Goal: Task Accomplishment & Management: Manage account settings

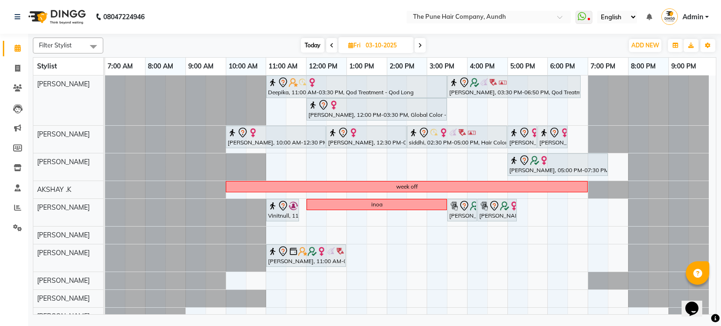
click at [311, 52] on span "Today" at bounding box center [312, 45] width 23 height 15
type input "02-10-2025"
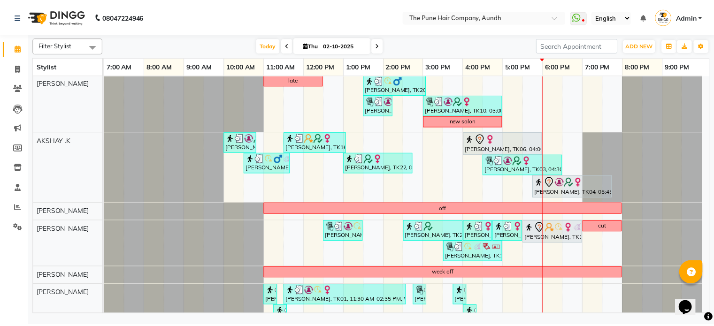
scroll to position [188, 0]
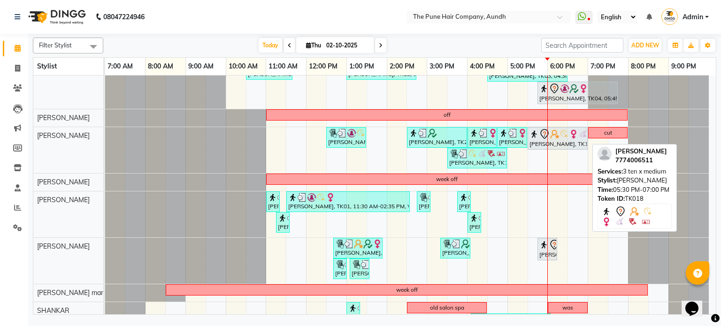
click at [535, 136] on img at bounding box center [534, 134] width 9 height 9
select select "7"
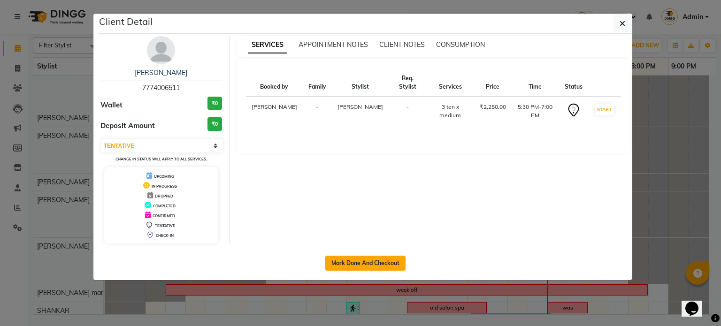
click at [383, 264] on button "Mark Done And Checkout" at bounding box center [365, 263] width 80 height 15
select select "service"
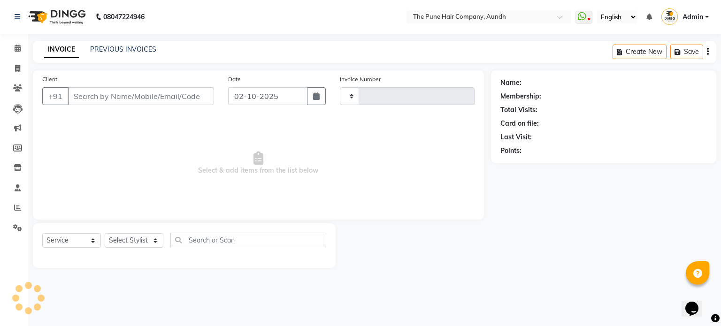
type input "5453"
select select "106"
select select "3"
type input "7774006511"
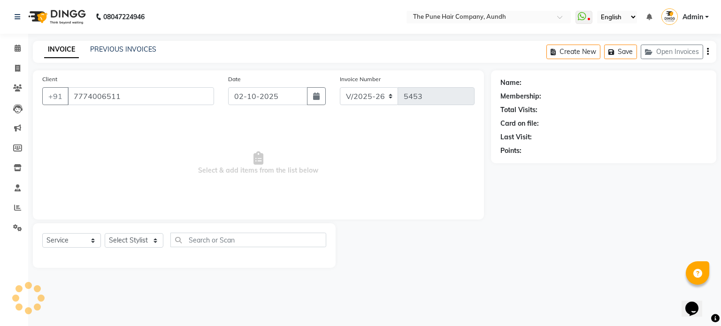
select select "18078"
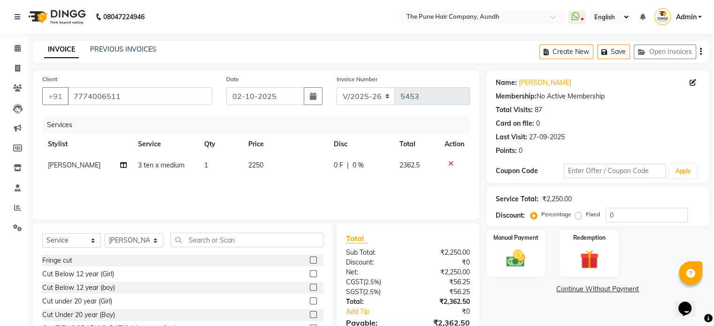
click at [451, 165] on icon at bounding box center [450, 164] width 5 height 7
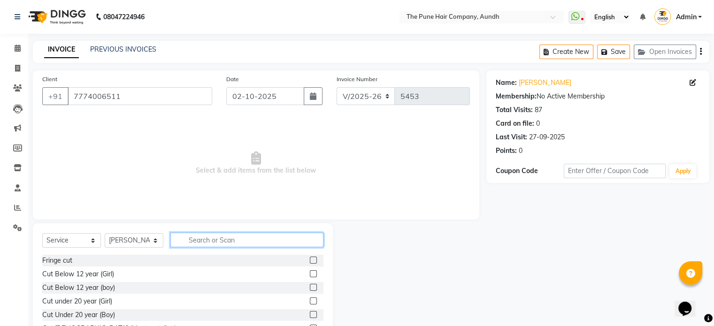
click at [219, 240] on input "text" at bounding box center [246, 240] width 153 height 15
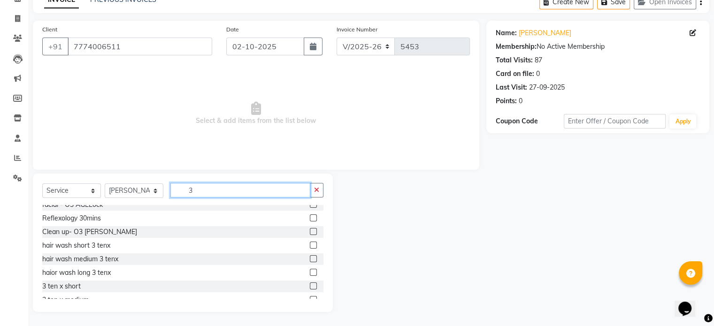
scroll to position [49, 0]
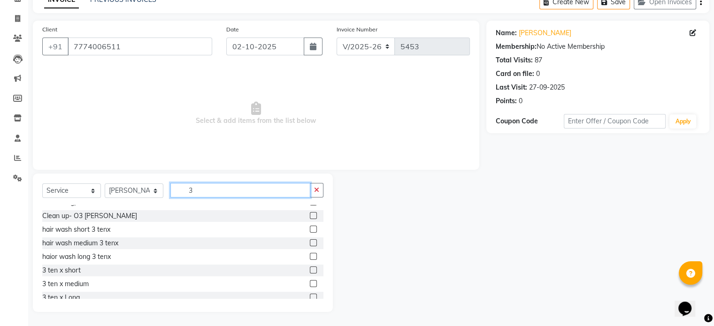
type input "3"
click at [310, 257] on label at bounding box center [313, 256] width 7 height 7
click at [310, 257] on input "checkbox" at bounding box center [313, 257] width 6 height 6
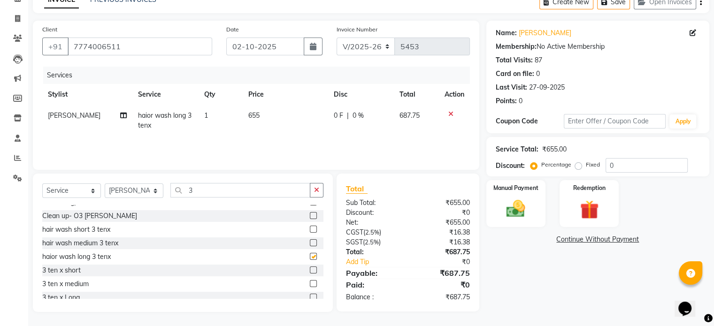
checkbox input "false"
click at [627, 165] on input "0" at bounding box center [647, 165] width 82 height 15
type input "020"
click at [515, 206] on img at bounding box center [515, 209] width 31 height 23
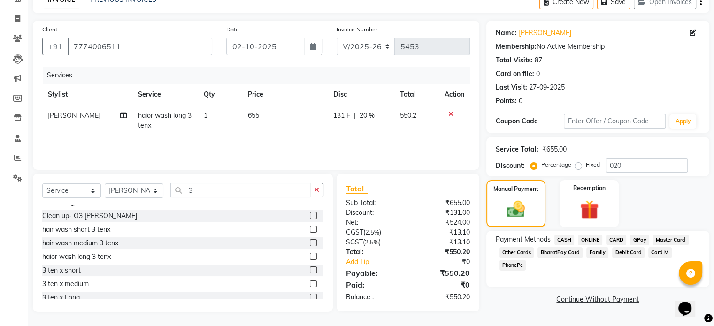
click at [595, 239] on span "ONLINE" at bounding box center [590, 240] width 24 height 11
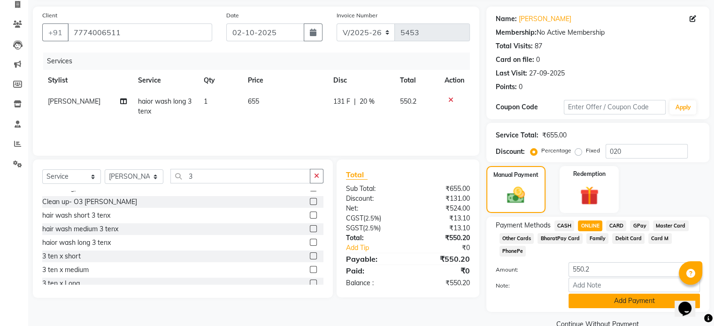
scroll to position [71, 0]
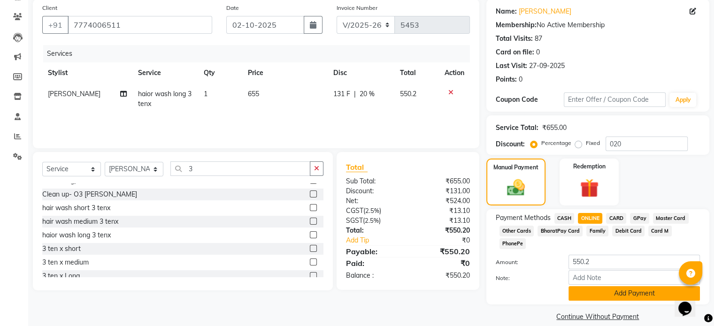
click at [620, 286] on button "Add Payment" at bounding box center [634, 293] width 131 height 15
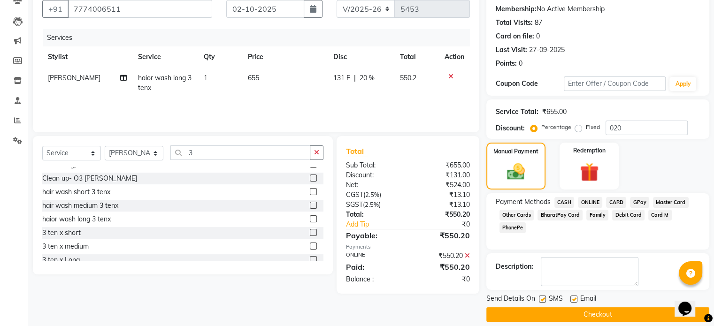
scroll to position [96, 0]
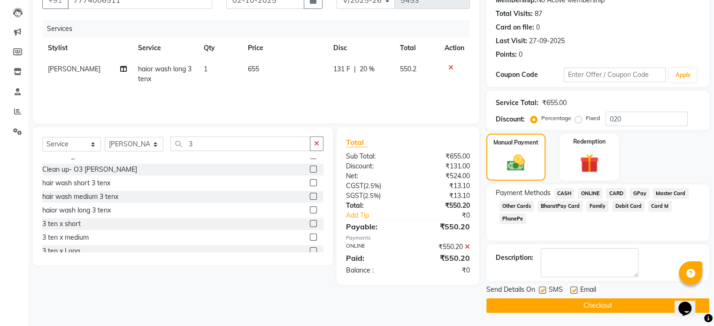
click at [609, 307] on button "Checkout" at bounding box center [597, 306] width 223 height 15
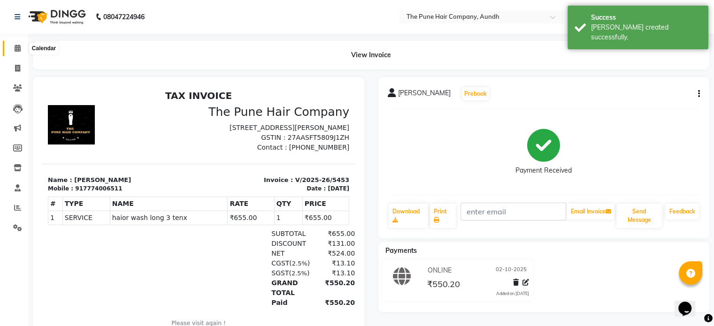
click at [20, 46] on icon at bounding box center [18, 48] width 6 height 7
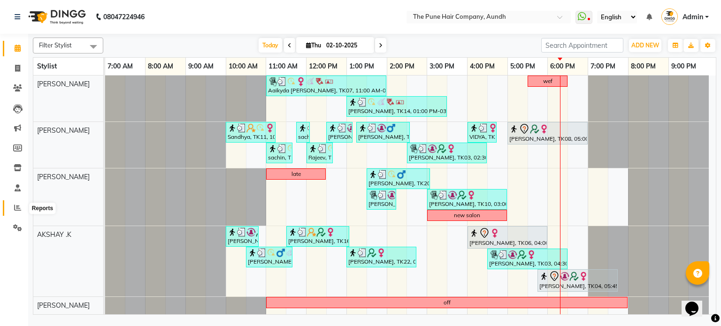
click at [12, 203] on span at bounding box center [17, 208] width 16 height 11
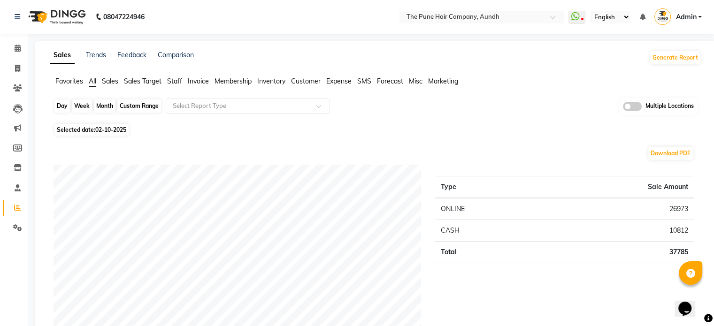
click at [62, 107] on div "Day" at bounding box center [61, 106] width 15 height 13
select select "10"
select select "2025"
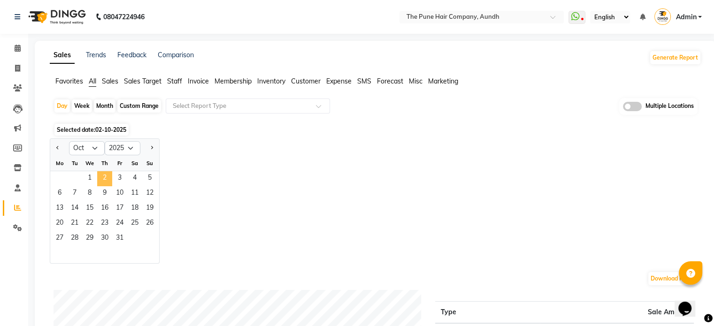
click at [108, 184] on span "2" at bounding box center [104, 178] width 15 height 15
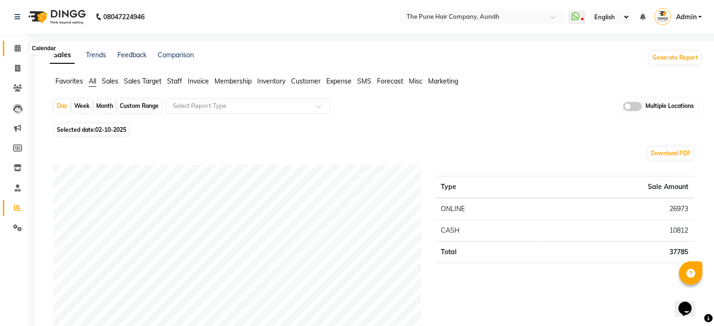
click at [12, 48] on span at bounding box center [17, 48] width 16 height 11
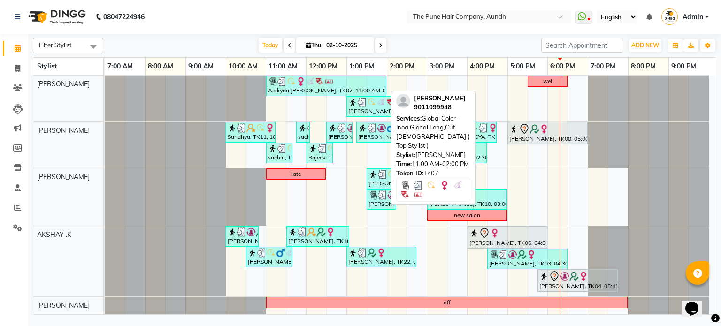
click at [310, 86] on div "Aaikyda [PERSON_NAME], TK07, 11:00 AM-02:00 PM, Global Color - Inoa Global Long…" at bounding box center [326, 86] width 118 height 18
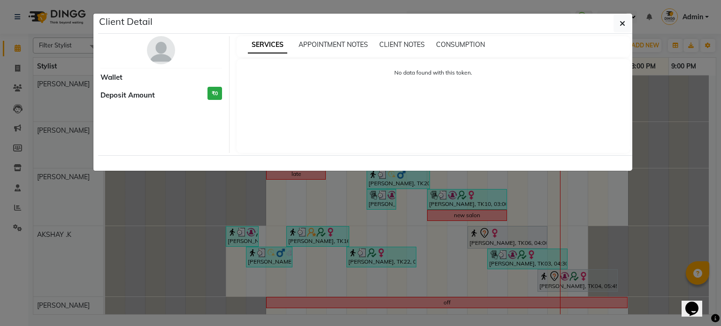
select select "3"
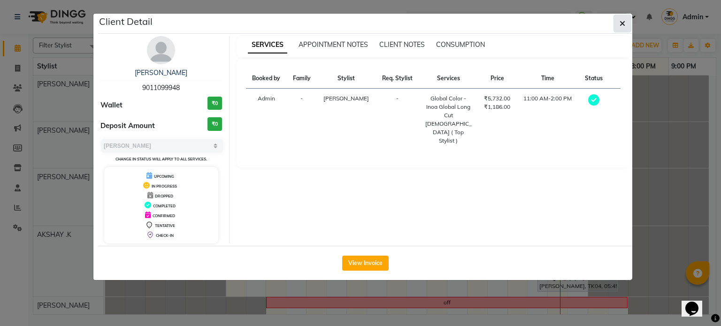
click at [618, 26] on button "button" at bounding box center [623, 24] width 18 height 18
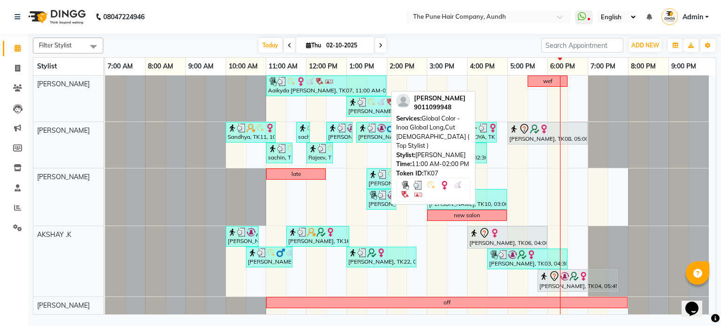
click at [283, 89] on div "Aaikyda [PERSON_NAME], TK07, 11:00 AM-02:00 PM, Global Color - Inoa Global Long…" at bounding box center [326, 86] width 118 height 18
select select "3"
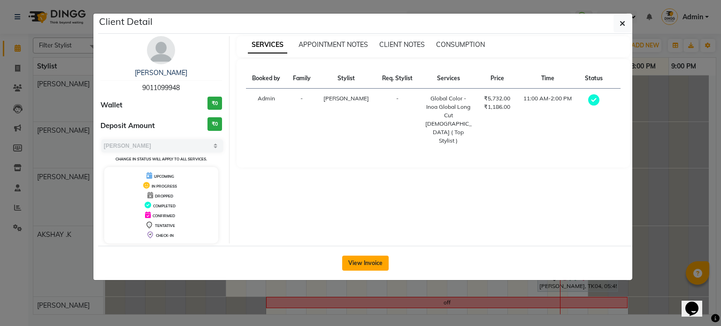
click at [357, 262] on button "View Invoice" at bounding box center [365, 263] width 46 height 15
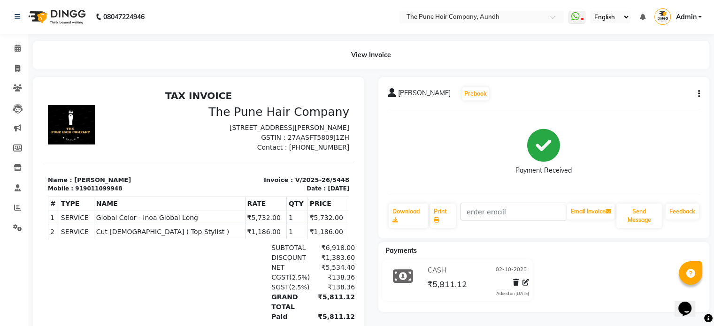
click at [694, 95] on button "button" at bounding box center [697, 94] width 6 height 10
click at [633, 105] on div "Edit Invoice" at bounding box center [652, 106] width 64 height 12
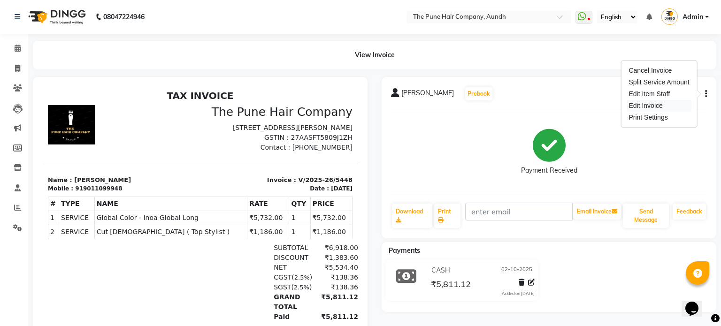
select select "service"
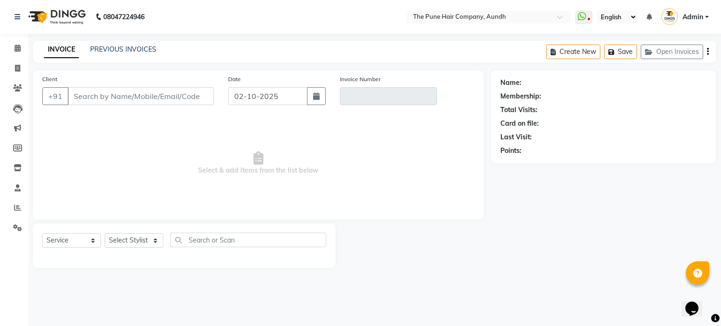
type input "9011099948"
type input "V/2025-26/5448"
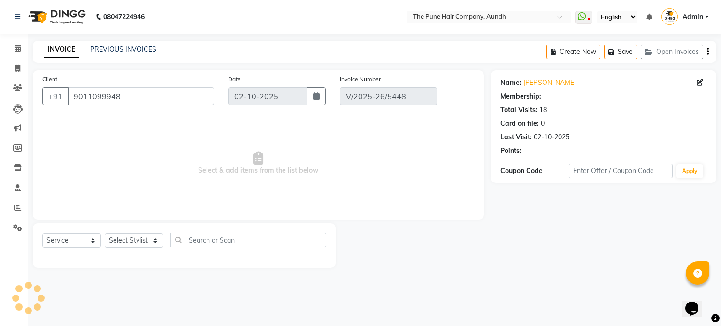
select select "select"
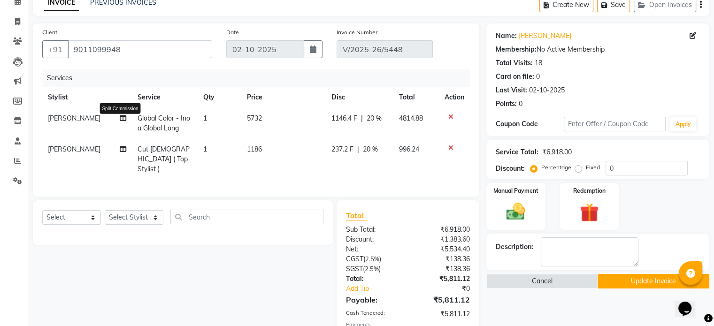
click at [120, 118] on icon at bounding box center [123, 118] width 7 height 7
select select "3338"
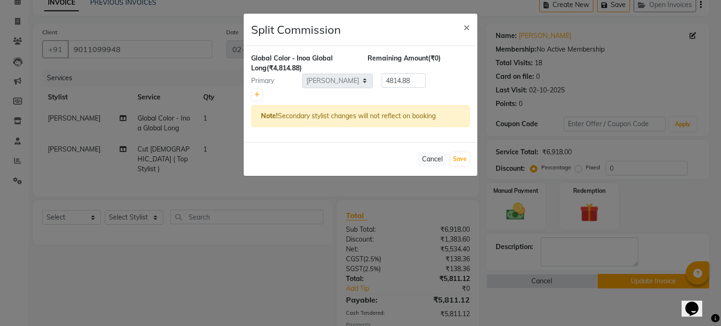
click at [154, 212] on ngb-modal-window "Split Commission × Global Color - Inoa Global Long (₹4,814.88) Remaining Amount…" at bounding box center [360, 163] width 721 height 326
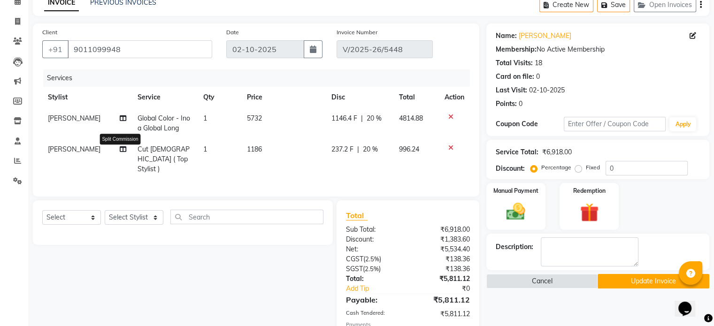
click at [122, 148] on icon at bounding box center [123, 149] width 7 height 7
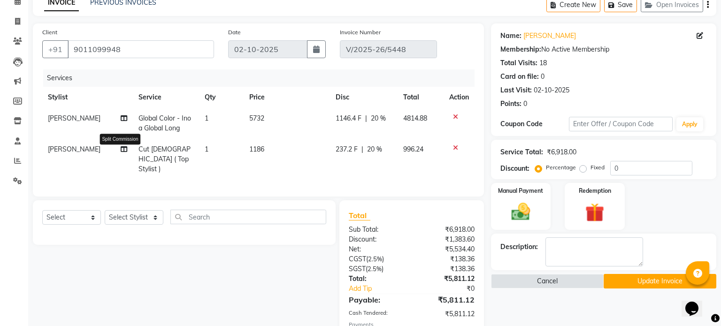
select select "3338"
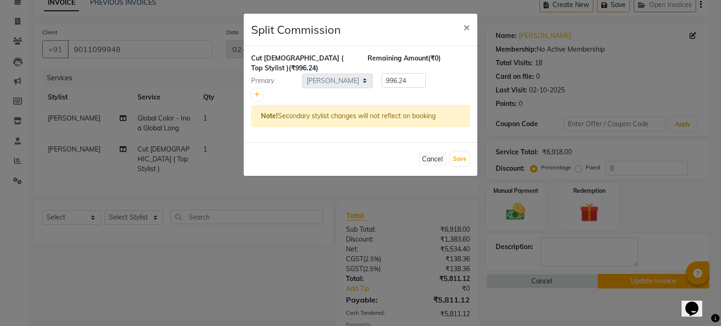
click at [200, 218] on ngb-modal-window "Split Commission × Cut [DEMOGRAPHIC_DATA] ( Top Stylist ) (₹996.24) Remaining A…" at bounding box center [360, 163] width 721 height 326
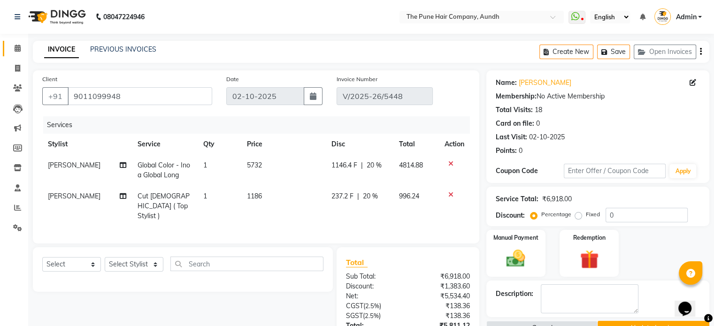
click at [21, 56] on link "Calendar" at bounding box center [14, 48] width 23 height 15
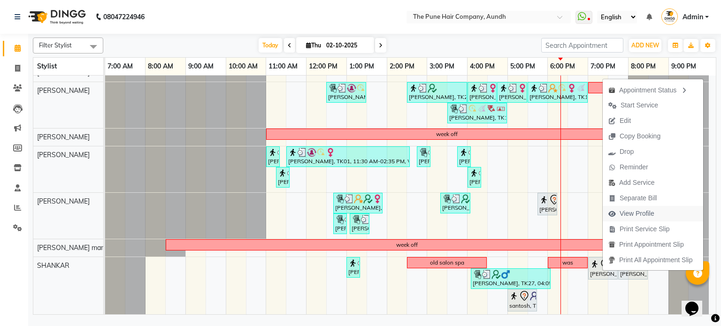
click at [637, 213] on span "View Profile" at bounding box center [637, 214] width 35 height 10
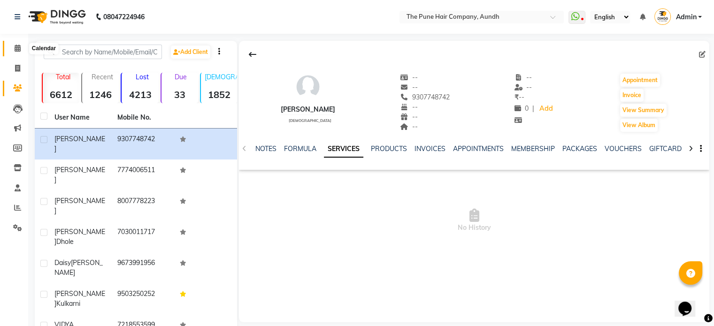
click at [24, 45] on span at bounding box center [17, 48] width 16 height 11
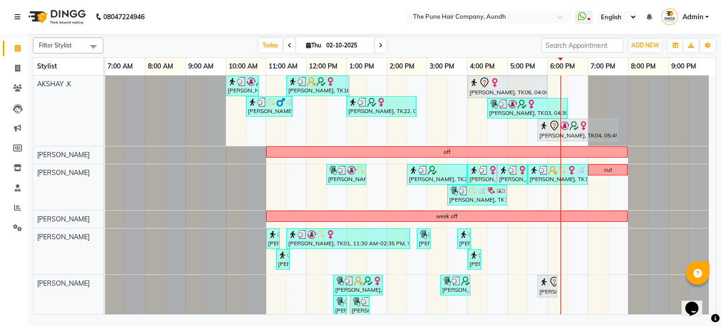
scroll to position [139, 0]
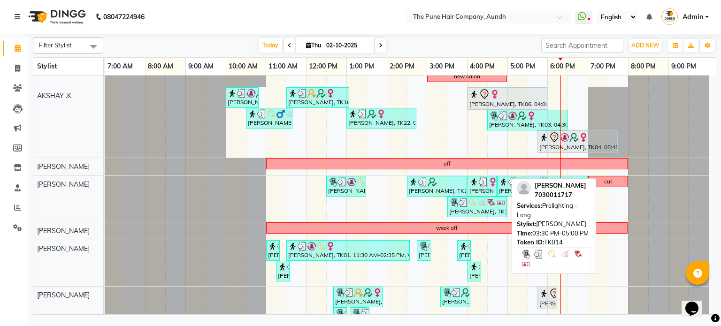
click at [455, 206] on div "[PERSON_NAME], TK14, 03:30 PM-05:00 PM, Prelighting - Long" at bounding box center [477, 207] width 58 height 18
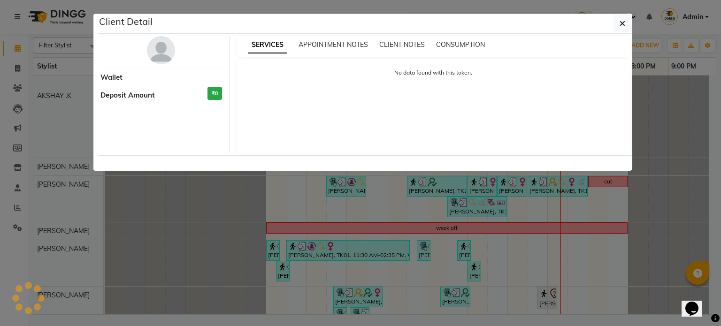
select select "3"
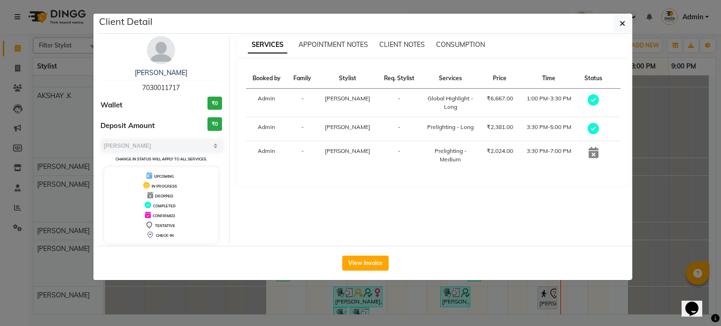
click at [674, 216] on ngb-modal-window "Client Detail [PERSON_NAME] 7030011717 Wallet ₹0 Deposit Amount ₹0 Select MARK …" at bounding box center [360, 163] width 721 height 326
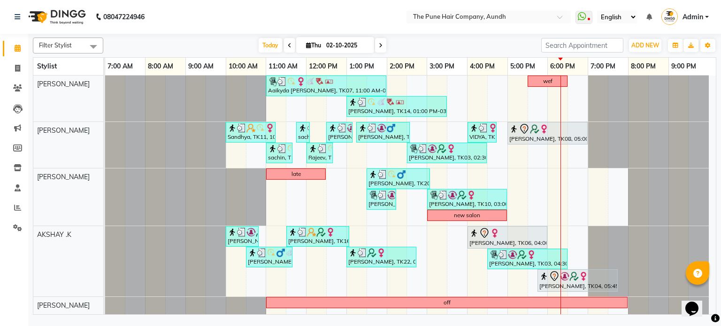
scroll to position [94, 0]
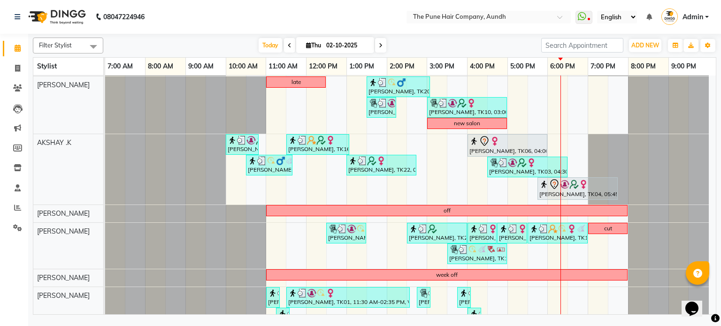
click at [376, 41] on span at bounding box center [380, 45] width 11 height 15
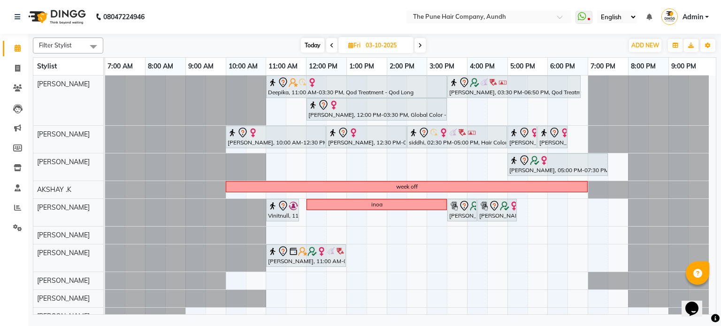
click at [422, 44] on icon at bounding box center [420, 46] width 4 height 6
type input "04-10-2025"
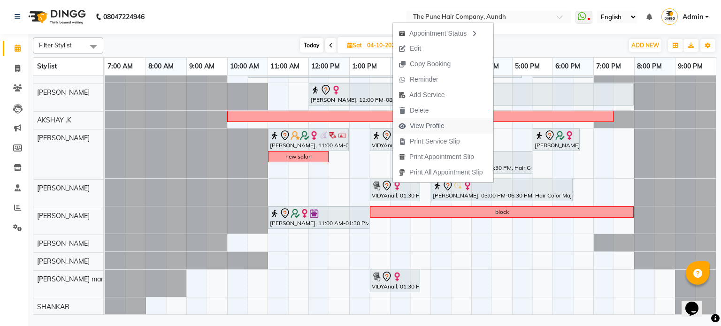
click at [430, 127] on span "View Profile" at bounding box center [427, 126] width 35 height 10
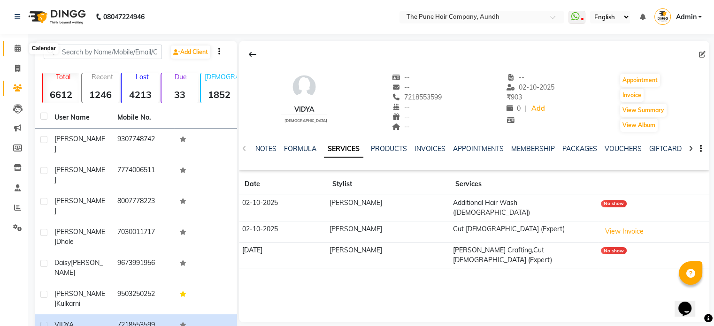
click at [24, 47] on span at bounding box center [17, 48] width 16 height 11
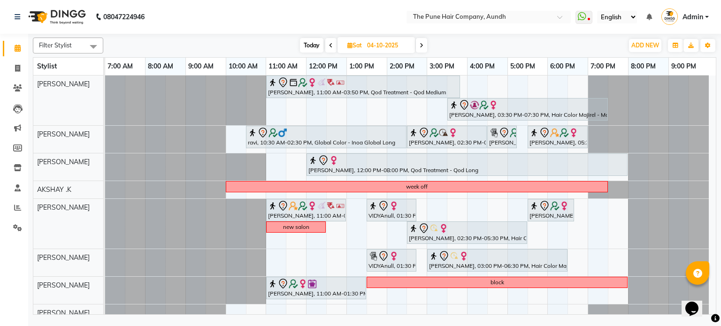
click at [423, 46] on icon at bounding box center [422, 46] width 4 height 6
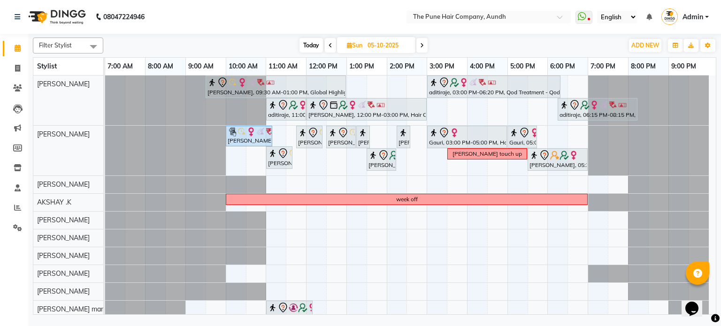
click at [422, 44] on icon at bounding box center [422, 46] width 4 height 6
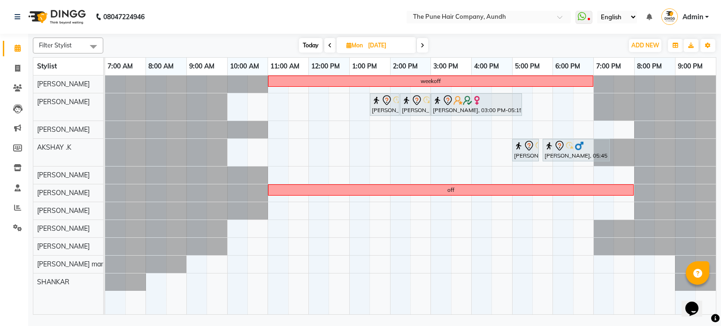
click at [422, 44] on icon at bounding box center [423, 46] width 4 height 6
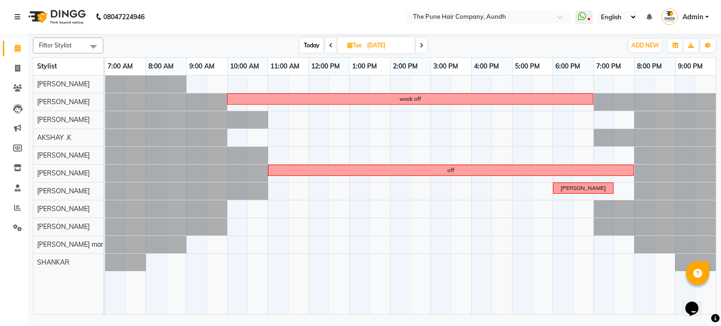
click at [422, 44] on icon at bounding box center [422, 46] width 4 height 6
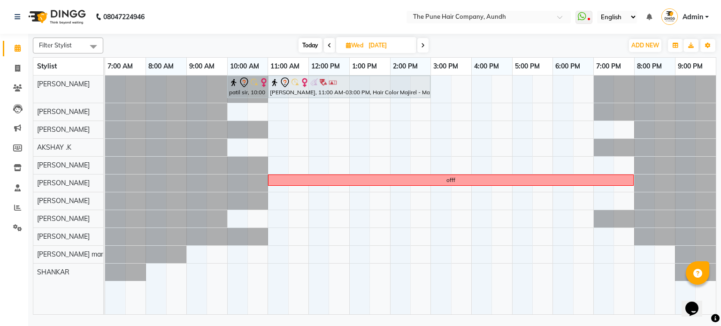
click at [305, 44] on span "Today" at bounding box center [310, 45] width 23 height 15
type input "02-10-2025"
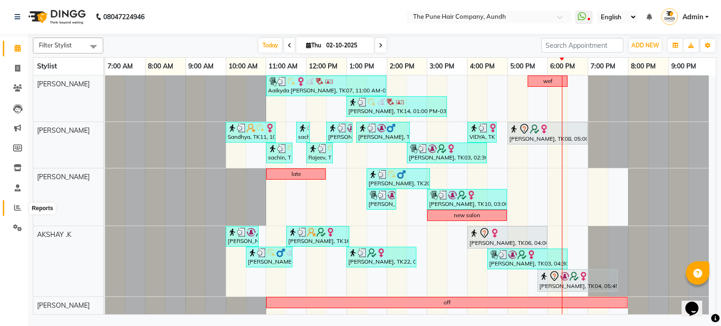
click at [16, 210] on icon at bounding box center [17, 207] width 7 height 7
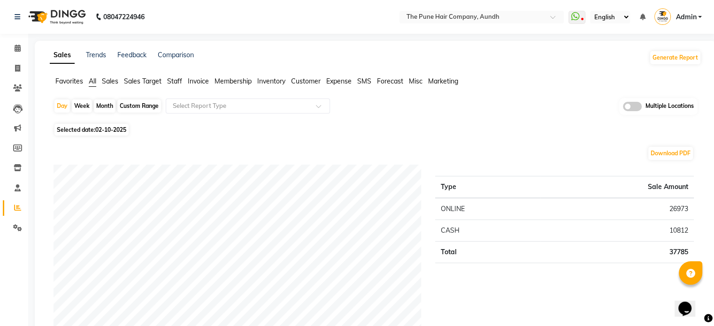
click at [112, 105] on div "Month" at bounding box center [105, 106] width 22 height 13
select select "10"
select select "2025"
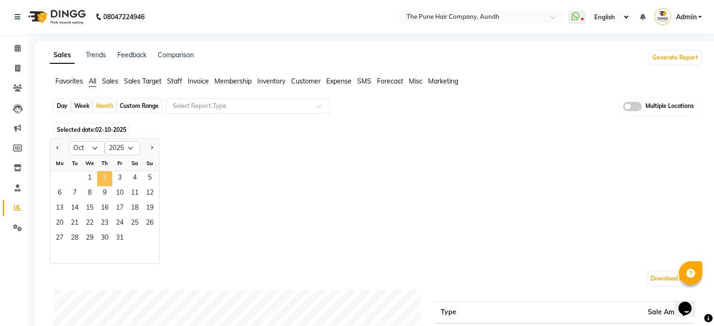
click at [108, 179] on span "2" at bounding box center [104, 178] width 15 height 15
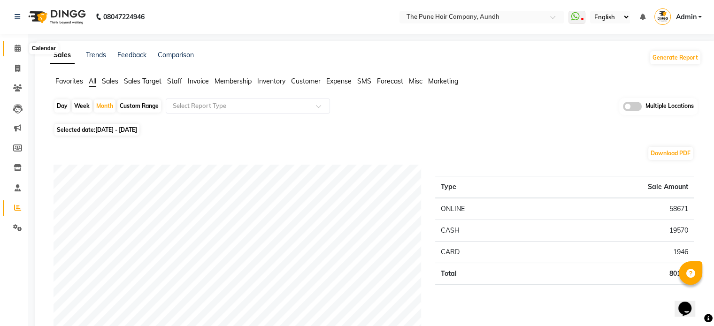
click at [17, 43] on span at bounding box center [17, 48] width 16 height 11
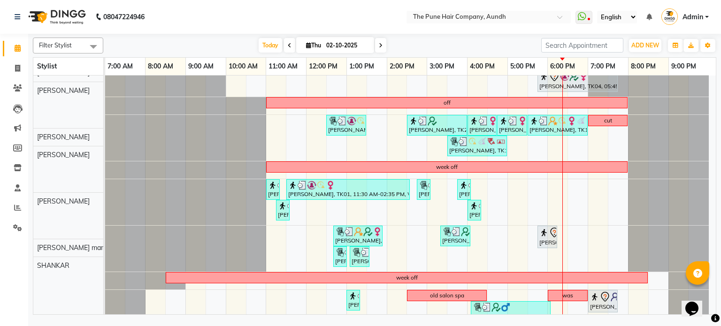
scroll to position [186, 0]
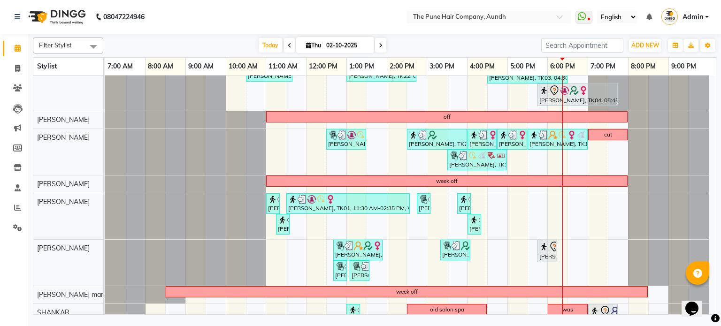
click at [383, 46] on span at bounding box center [380, 45] width 11 height 15
type input "03-10-2025"
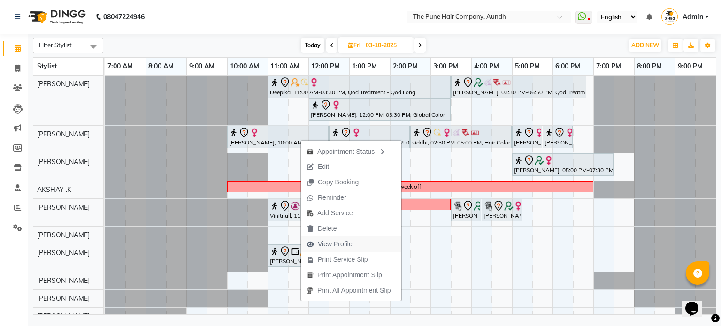
click at [331, 246] on span "View Profile" at bounding box center [335, 244] width 35 height 10
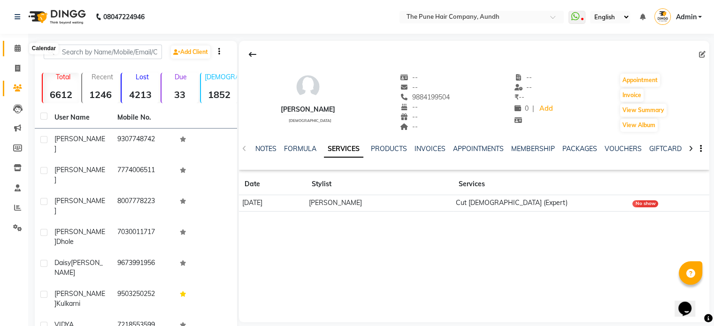
click at [13, 43] on link "Calendar" at bounding box center [14, 48] width 23 height 15
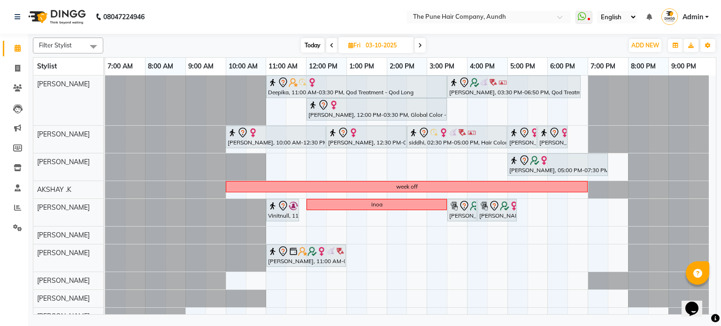
scroll to position [27, 0]
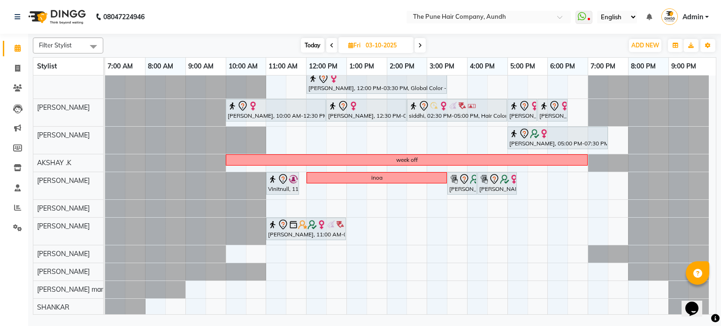
click at [423, 43] on span at bounding box center [420, 45] width 11 height 15
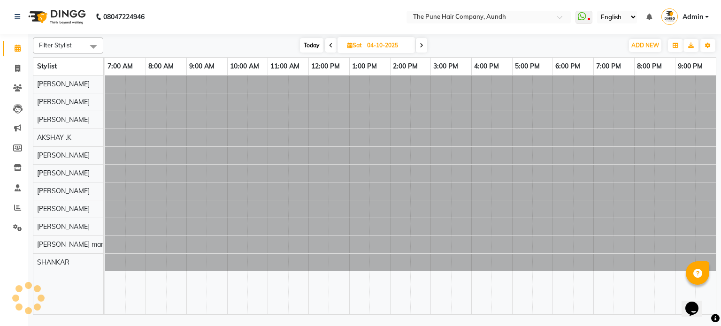
scroll to position [0, 0]
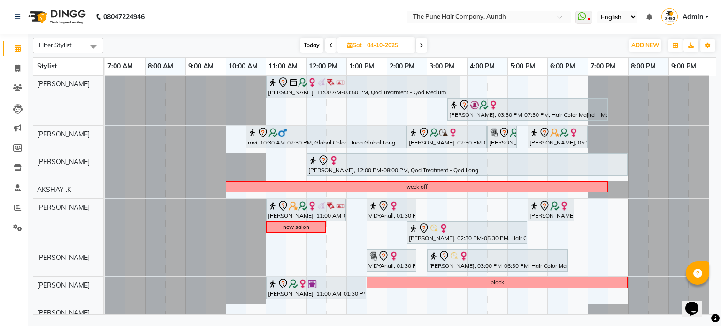
click at [423, 43] on icon at bounding box center [422, 46] width 4 height 6
type input "05-10-2025"
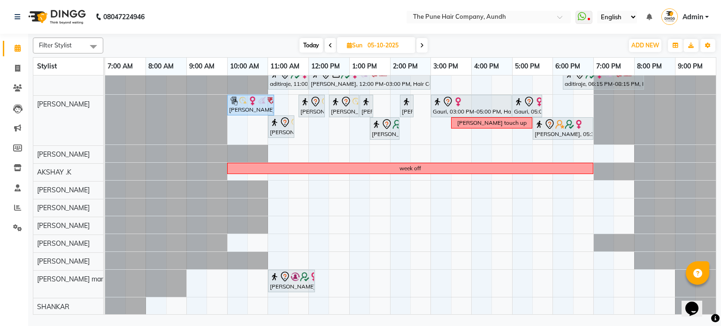
scroll to position [30, 0]
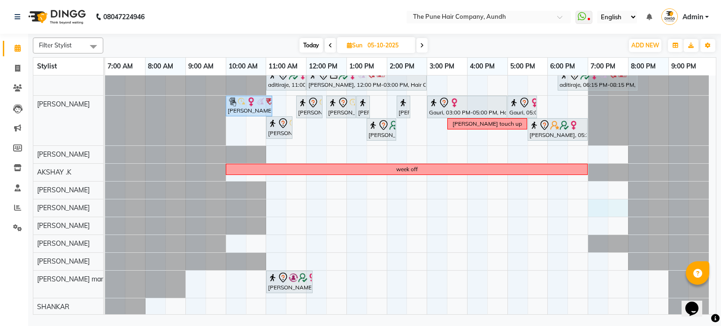
drag, startPoint x: 597, startPoint y: 200, endPoint x: 609, endPoint y: 203, distance: 12.1
click at [610, 203] on div "[PERSON_NAME], 09:30 AM-01:00 PM, Global Highlight -Medium aditiraje, 03:00 PM-…" at bounding box center [410, 181] width 611 height 270
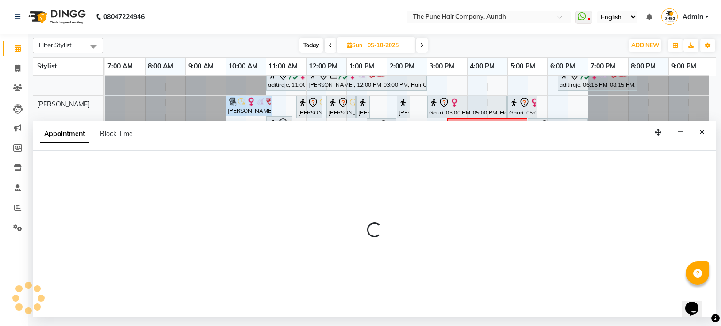
select select "18078"
select select "tentative"
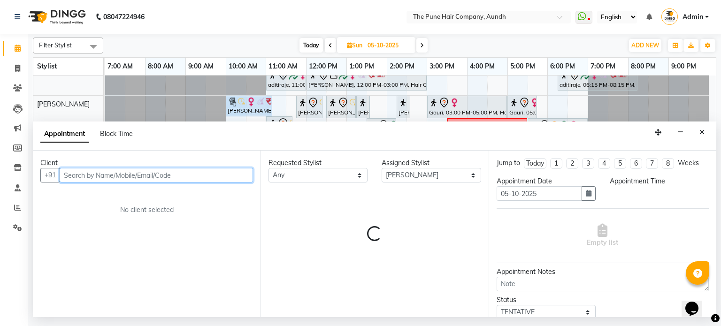
select select "1140"
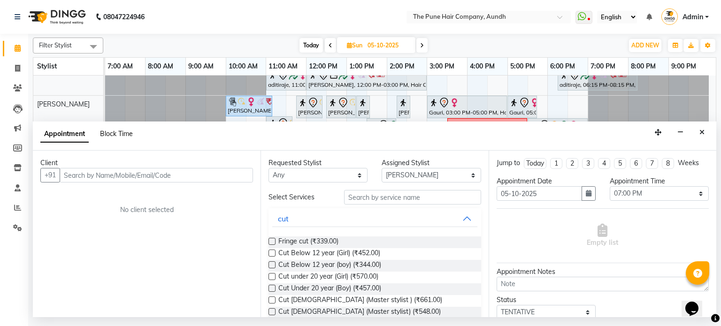
click at [122, 131] on span "Block Time" at bounding box center [116, 134] width 33 height 8
select select "18078"
select select "1140"
select select "1200"
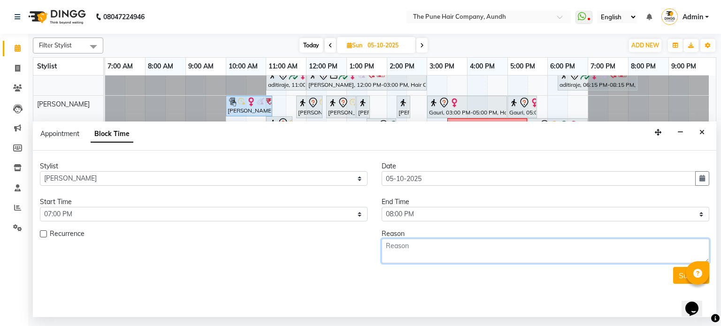
click at [404, 256] on textarea at bounding box center [546, 251] width 328 height 24
type textarea "[PERSON_NAME]"
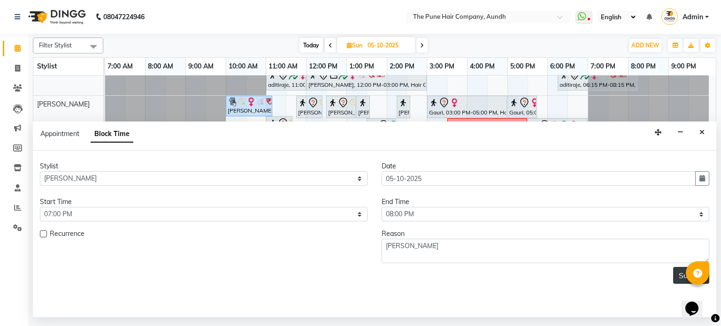
click at [680, 276] on button "Submit" at bounding box center [691, 275] width 36 height 17
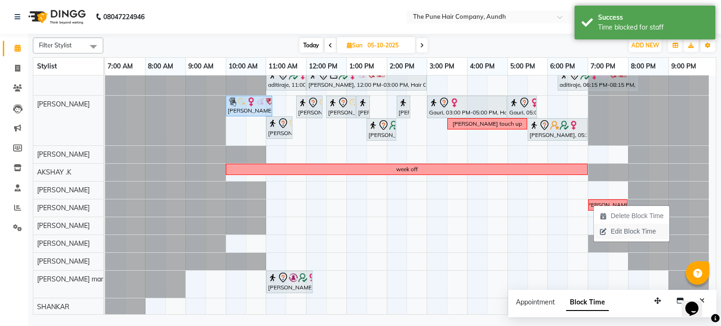
click at [622, 229] on span "Edit Block Time" at bounding box center [633, 232] width 45 height 10
select select "18078"
select select "1140"
select select "1200"
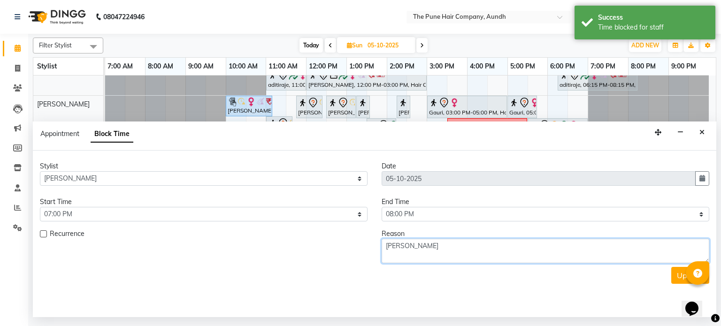
click at [404, 250] on textarea "[PERSON_NAME]" at bounding box center [546, 251] width 328 height 24
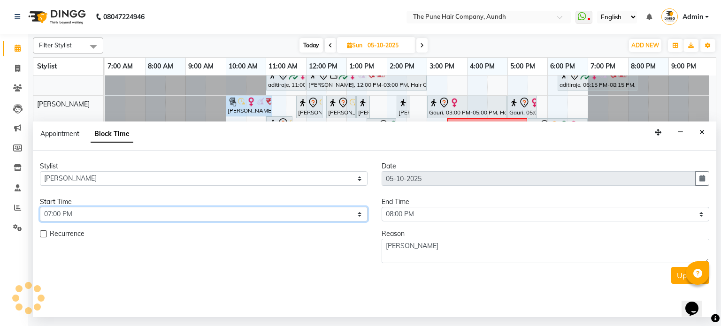
click at [81, 211] on select "Select 08:00 AM 08:15 AM 08:30 AM 08:45 AM 09:00 AM 09:15 AM 09:30 AM 09:45 AM …" at bounding box center [204, 214] width 328 height 15
select select "1110"
click at [40, 207] on select "Select 08:00 AM 08:15 AM 08:30 AM 08:45 AM 09:00 AM 09:15 AM 09:30 AM 09:45 AM …" at bounding box center [204, 214] width 328 height 15
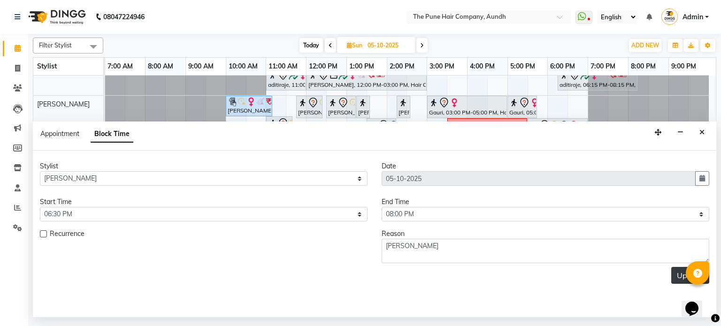
click at [677, 276] on button "Update" at bounding box center [690, 275] width 38 height 17
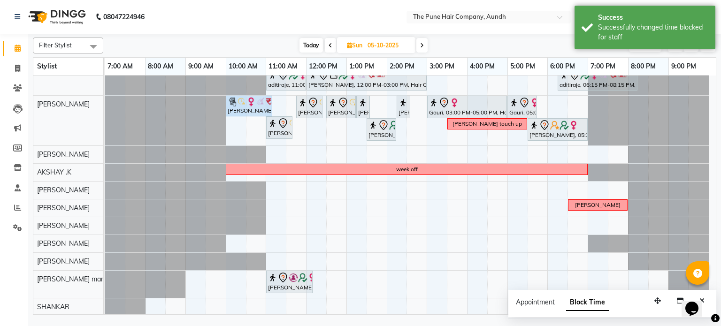
scroll to position [0, 0]
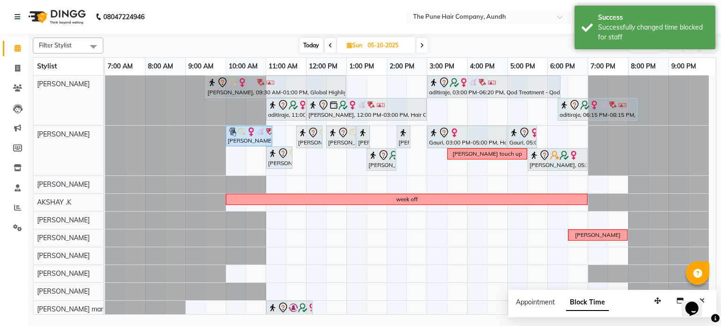
click at [424, 47] on icon at bounding box center [422, 46] width 4 height 6
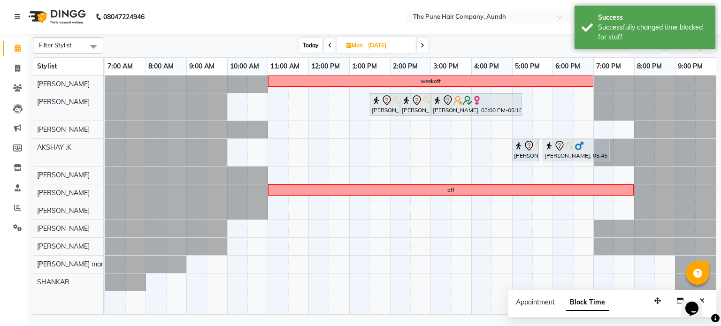
click at [424, 47] on icon at bounding box center [423, 46] width 4 height 6
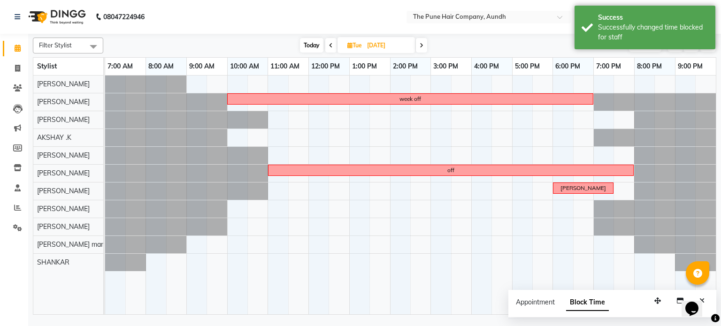
click at [423, 47] on icon at bounding box center [422, 46] width 4 height 6
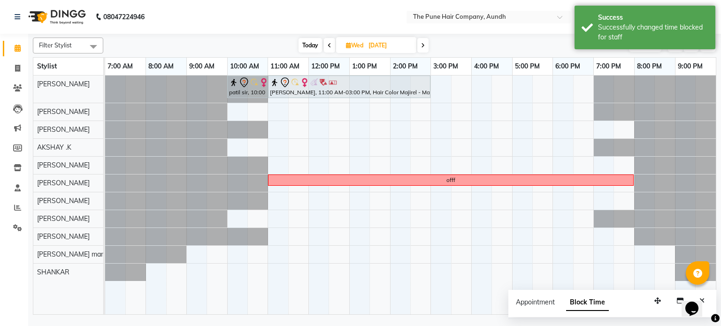
click at [423, 47] on icon at bounding box center [423, 46] width 4 height 6
type input "[DATE]"
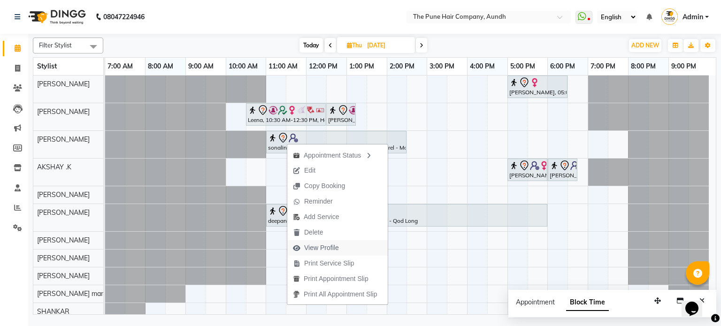
click at [332, 246] on span "View Profile" at bounding box center [321, 248] width 35 height 10
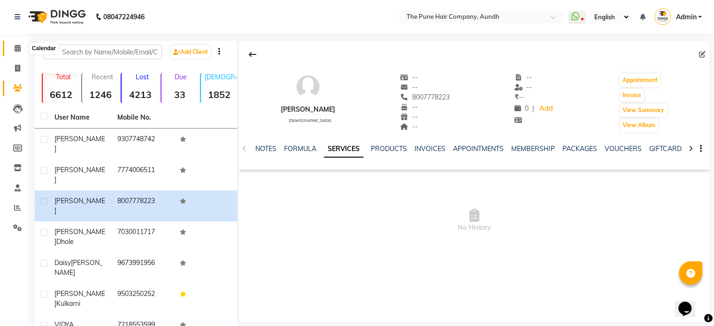
drag, startPoint x: 21, startPoint y: 50, endPoint x: 106, endPoint y: 26, distance: 88.3
click at [21, 50] on span at bounding box center [17, 48] width 16 height 11
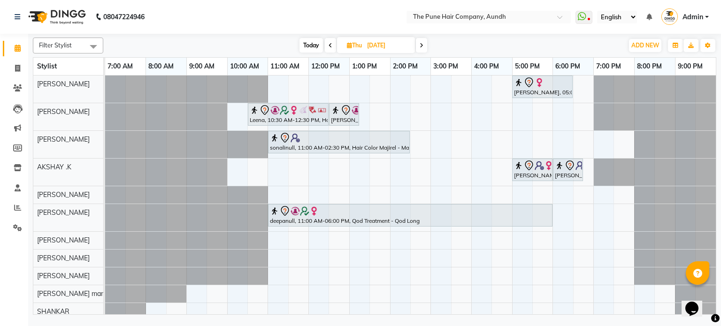
click at [424, 46] on icon at bounding box center [422, 46] width 4 height 6
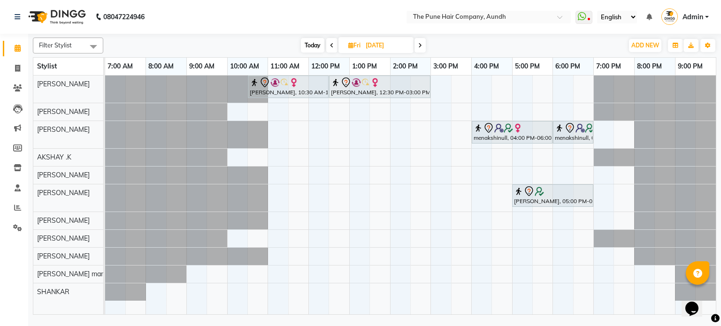
click at [419, 45] on icon at bounding box center [420, 46] width 4 height 6
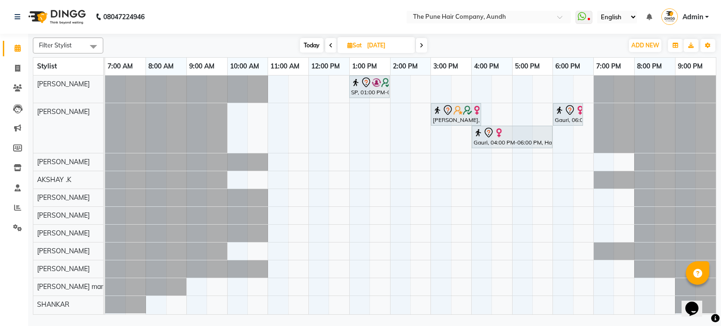
click at [417, 45] on span at bounding box center [421, 45] width 11 height 15
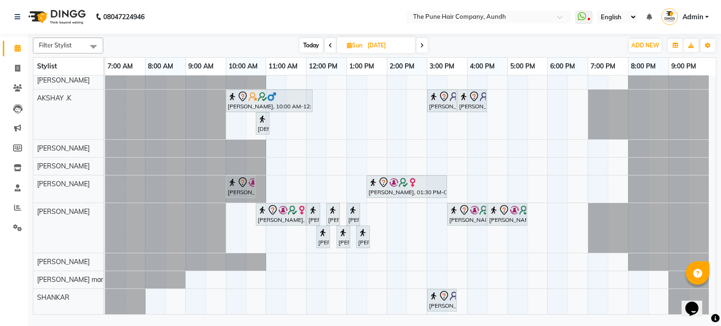
scroll to position [2, 0]
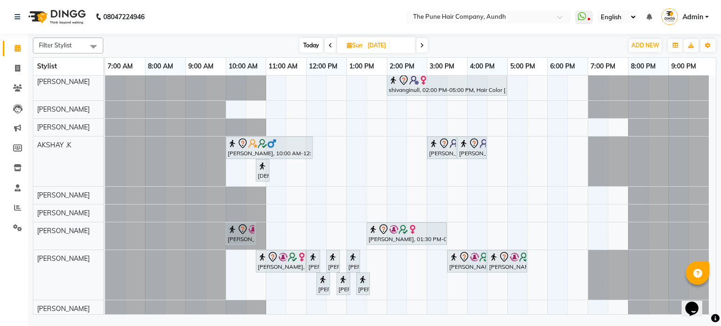
click at [424, 46] on icon at bounding box center [422, 46] width 4 height 6
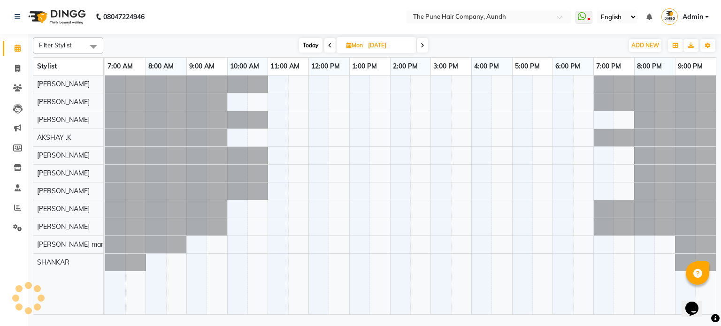
scroll to position [0, 0]
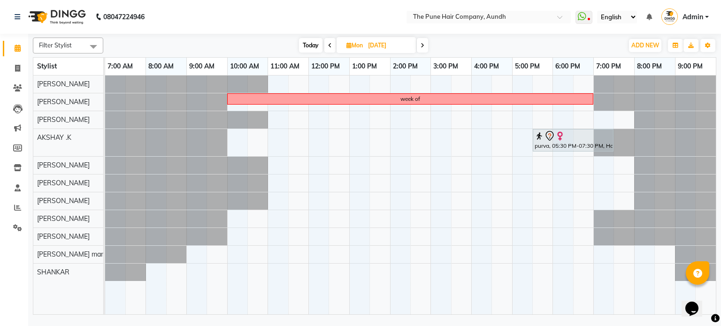
click at [424, 46] on icon at bounding box center [423, 46] width 4 height 6
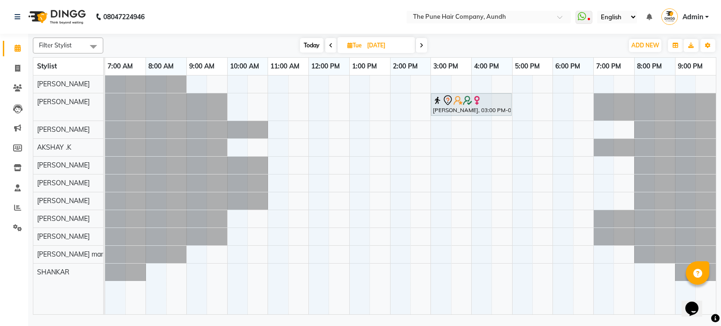
click at [424, 46] on span at bounding box center [421, 45] width 11 height 15
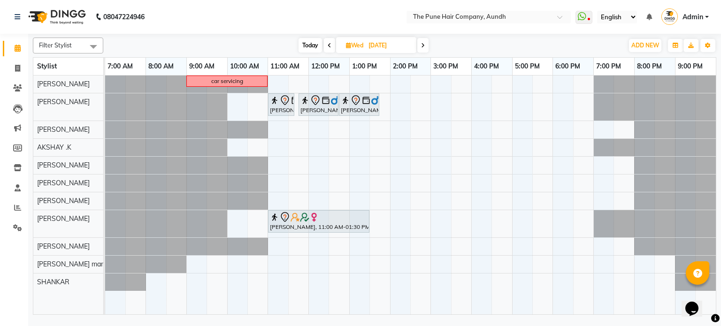
click at [424, 46] on icon at bounding box center [423, 46] width 4 height 6
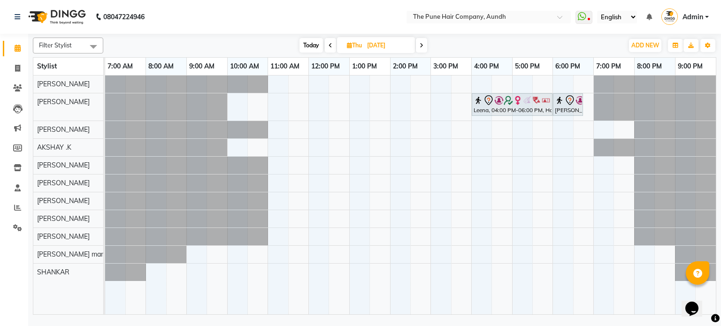
click at [424, 46] on icon at bounding box center [422, 46] width 4 height 6
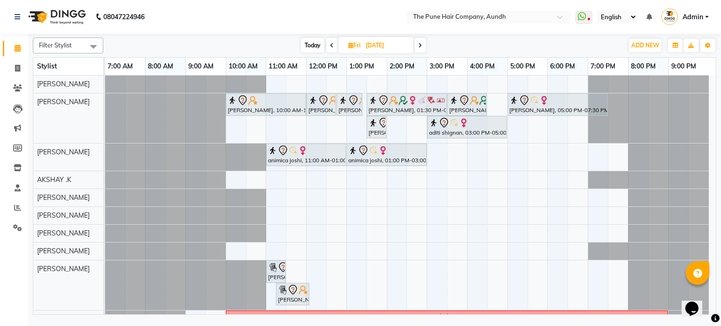
click at [422, 46] on icon at bounding box center [420, 46] width 4 height 6
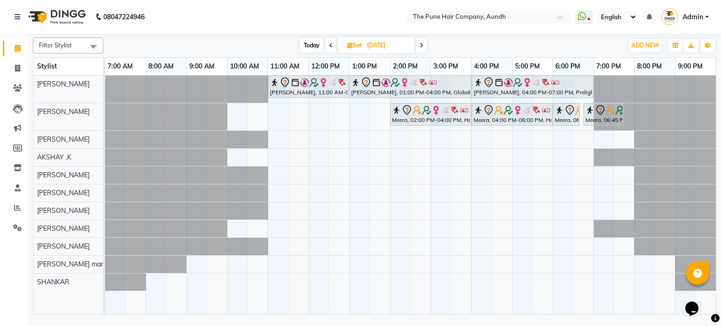
click at [422, 46] on icon at bounding box center [422, 46] width 4 height 6
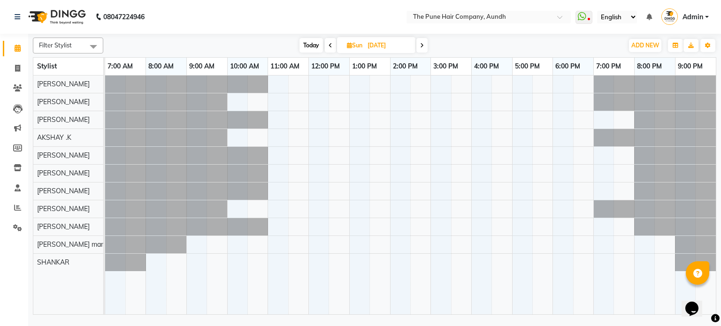
click at [420, 46] on span at bounding box center [421, 45] width 11 height 15
click at [420, 46] on span at bounding box center [422, 45] width 11 height 15
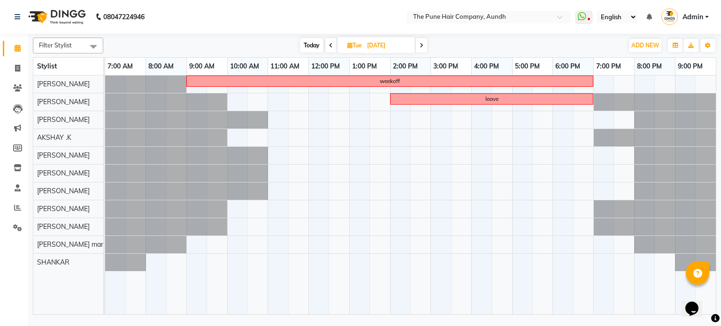
click at [420, 46] on icon at bounding box center [422, 46] width 4 height 6
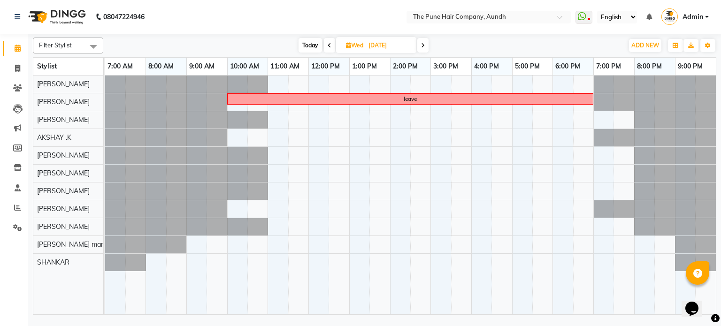
click at [420, 46] on span at bounding box center [422, 45] width 11 height 15
click at [420, 46] on span at bounding box center [421, 45] width 11 height 15
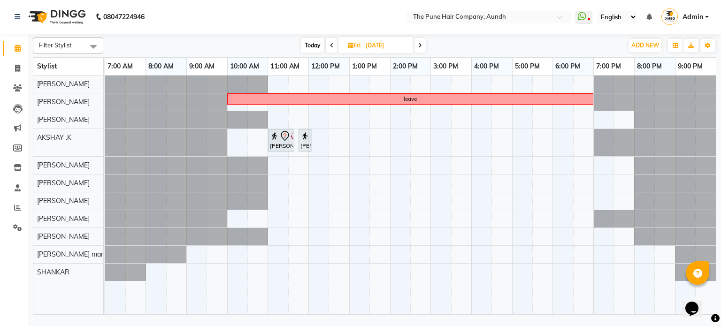
click at [420, 46] on icon at bounding box center [420, 46] width 4 height 6
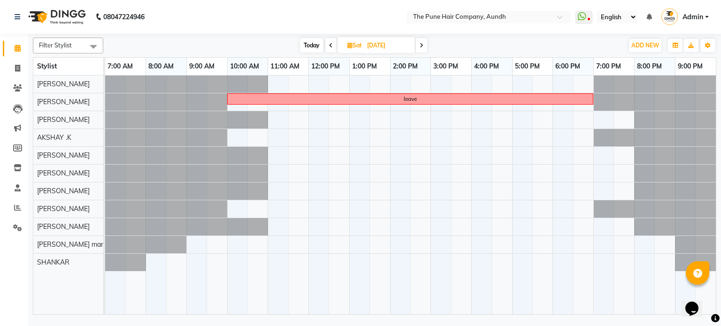
click at [420, 46] on icon at bounding box center [422, 46] width 4 height 6
click at [420, 46] on span at bounding box center [421, 45] width 11 height 15
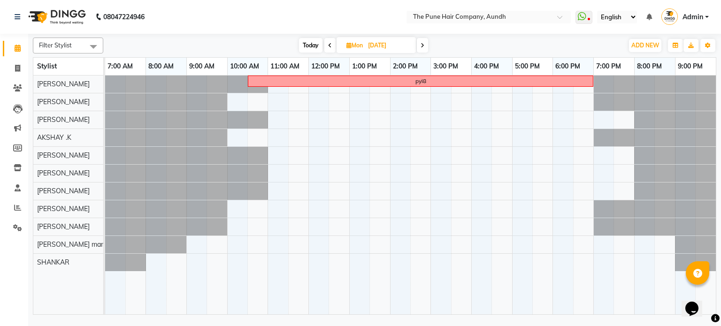
click at [420, 46] on span at bounding box center [422, 45] width 11 height 15
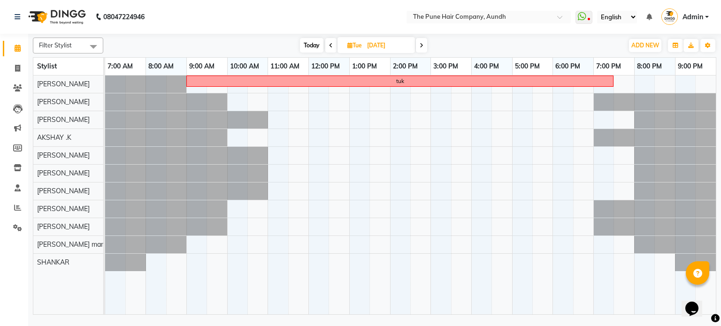
click at [420, 46] on icon at bounding box center [422, 46] width 4 height 6
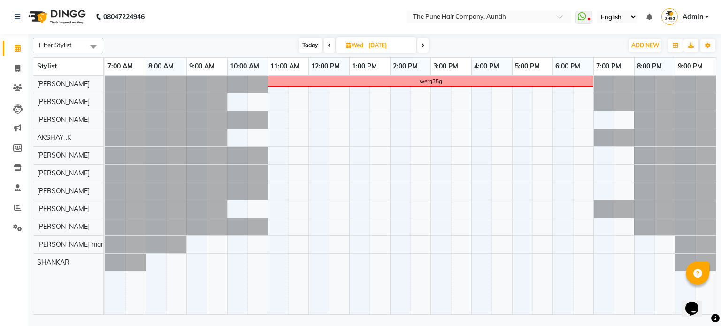
click at [419, 46] on span at bounding box center [422, 45] width 11 height 15
click at [419, 46] on span at bounding box center [421, 45] width 11 height 15
click at [419, 46] on icon at bounding box center [420, 46] width 4 height 6
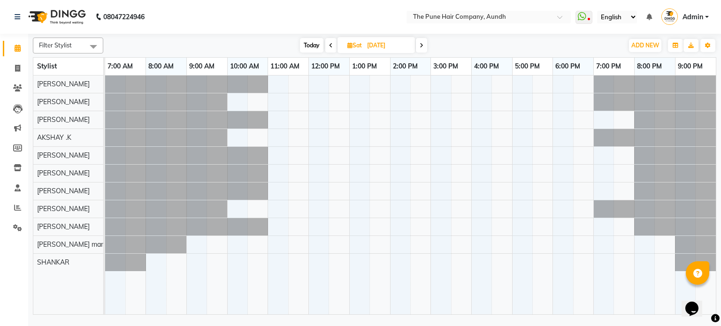
click at [419, 46] on span at bounding box center [421, 45] width 11 height 15
click at [419, 46] on span at bounding box center [422, 45] width 11 height 15
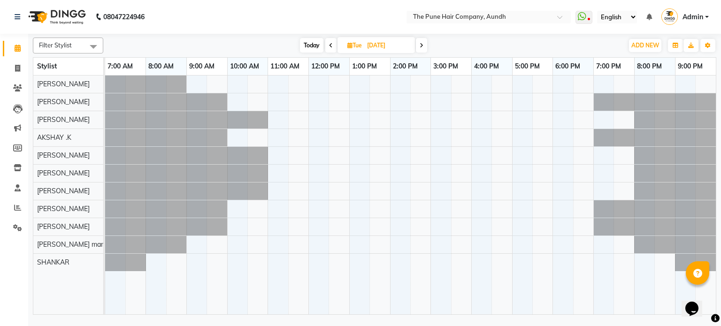
click at [418, 46] on span at bounding box center [421, 45] width 11 height 15
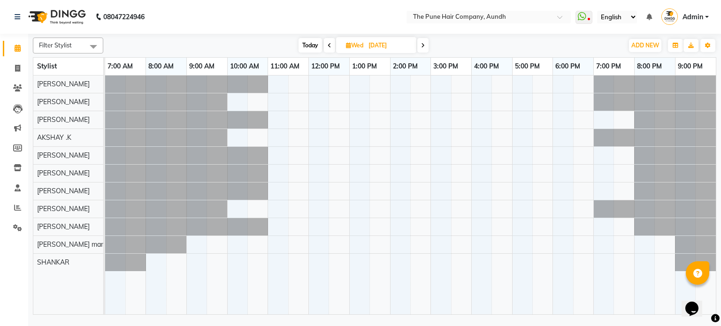
click at [417, 46] on div "[DATE] [DATE]" at bounding box center [364, 46] width 132 height 14
click at [416, 46] on span "[DATE]" at bounding box center [376, 45] width 80 height 16
click at [305, 47] on span "Today" at bounding box center [310, 45] width 23 height 15
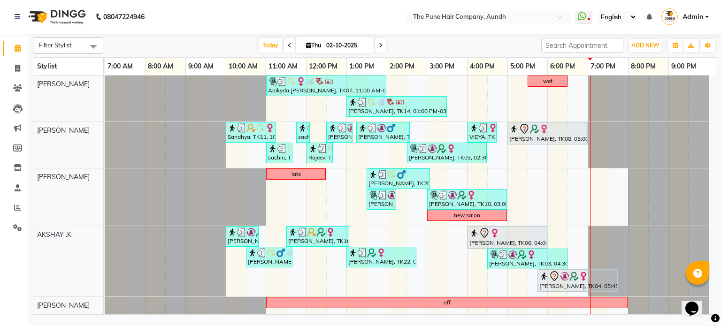
click at [500, 33] on nav "08047224946 Select Location × The Pune Hair Company, Aundh WhatsApp Status ✕ St…" at bounding box center [360, 17] width 721 height 34
click at [270, 44] on span "Today" at bounding box center [270, 45] width 23 height 15
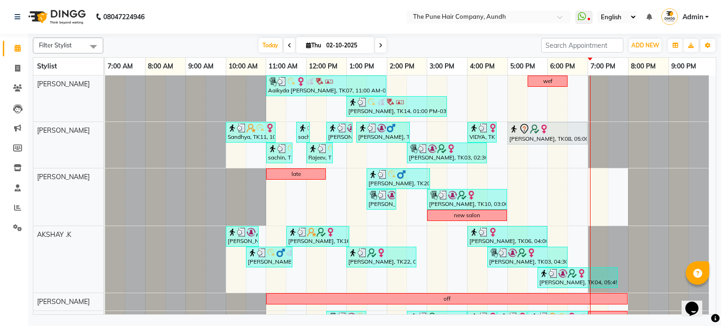
click at [386, 46] on div "Today Thu 02-10-2025" at bounding box center [322, 46] width 429 height 14
click at [384, 46] on span at bounding box center [380, 45] width 11 height 15
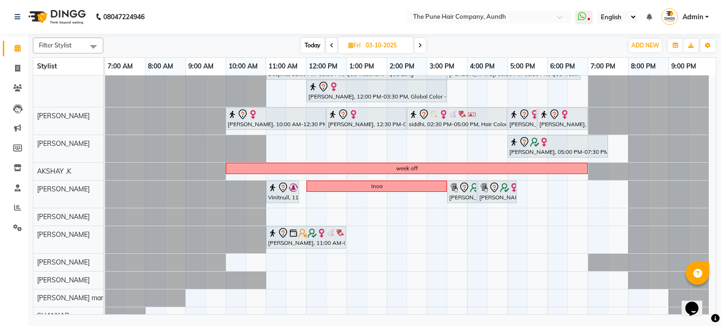
scroll to position [27, 0]
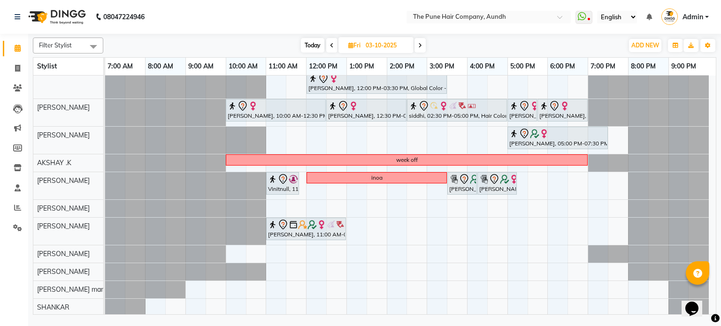
click at [306, 41] on span "Today" at bounding box center [312, 45] width 23 height 15
type input "02-10-2025"
